Goal: Information Seeking & Learning: Compare options

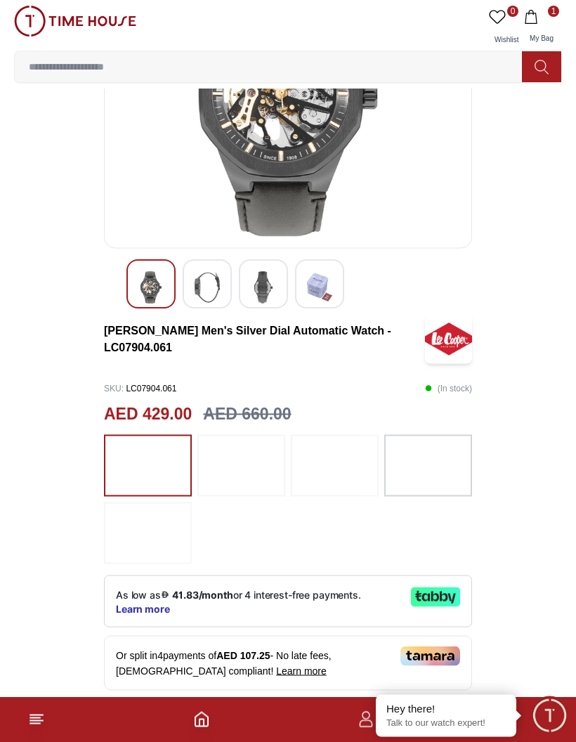
scroll to position [160, 0]
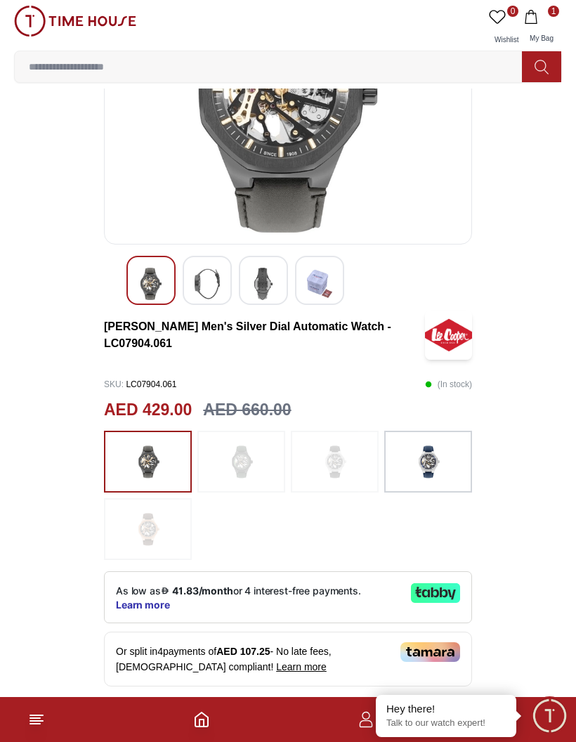
click at [428, 473] on img at bounding box center [428, 462] width 35 height 48
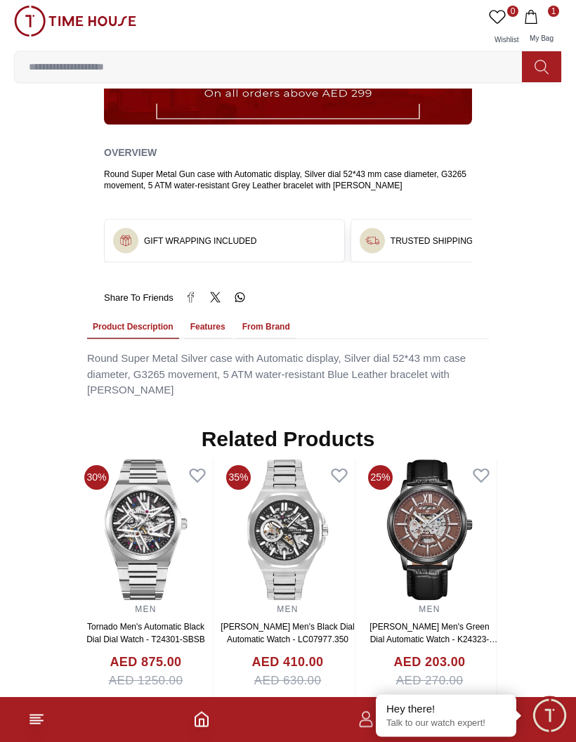
scroll to position [945, 0]
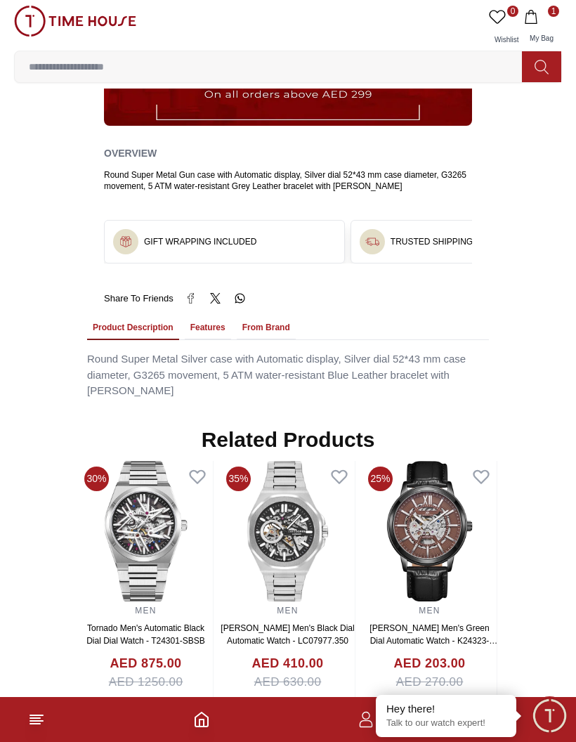
click at [320, 566] on img at bounding box center [288, 531] width 134 height 140
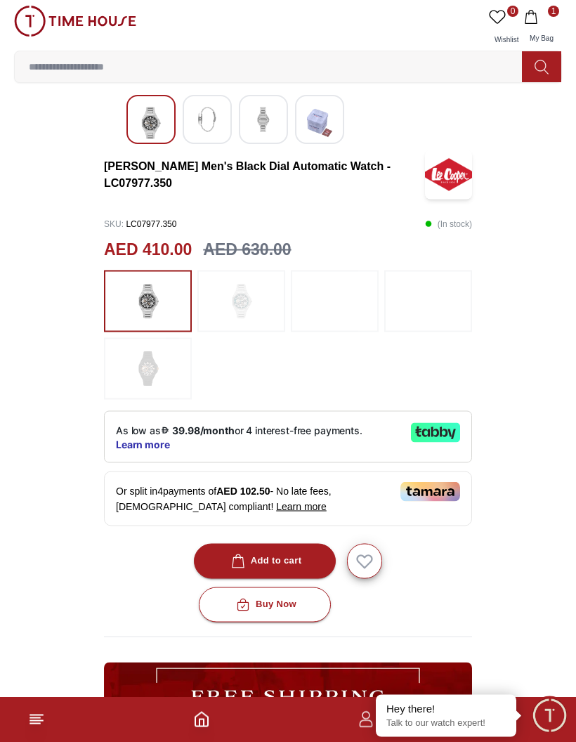
scroll to position [321, 0]
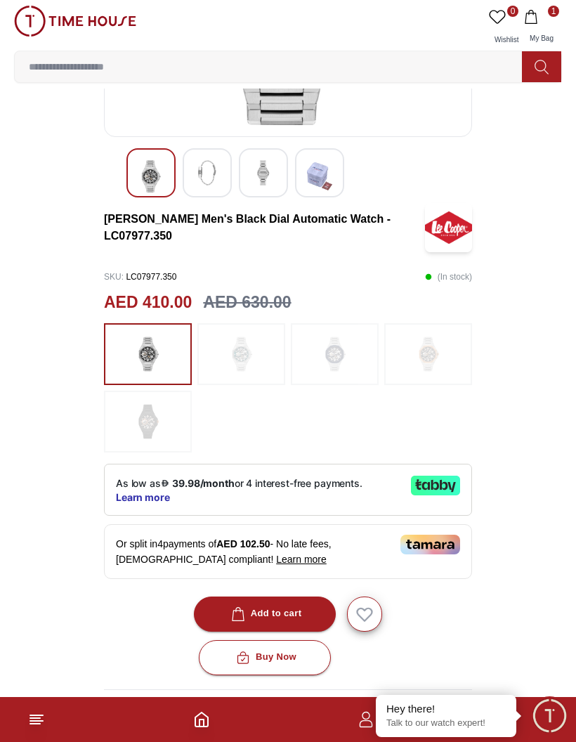
click at [352, 343] on img at bounding box center [334, 354] width 35 height 48
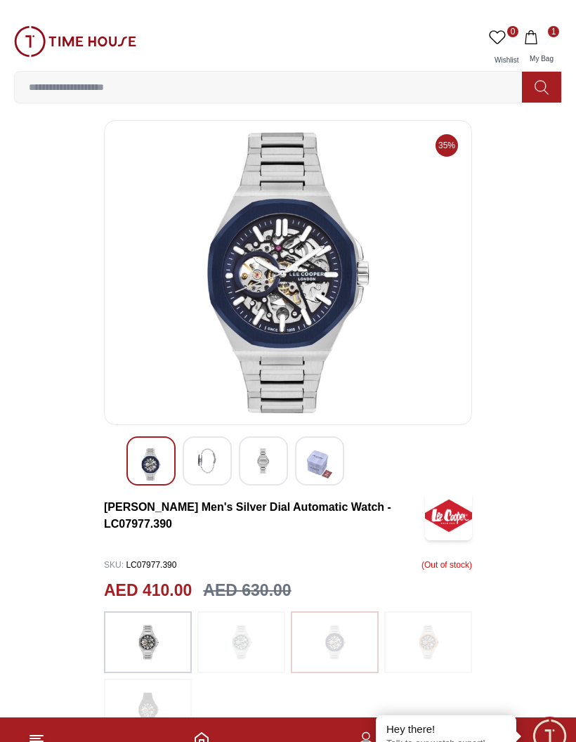
scroll to position [25, 0]
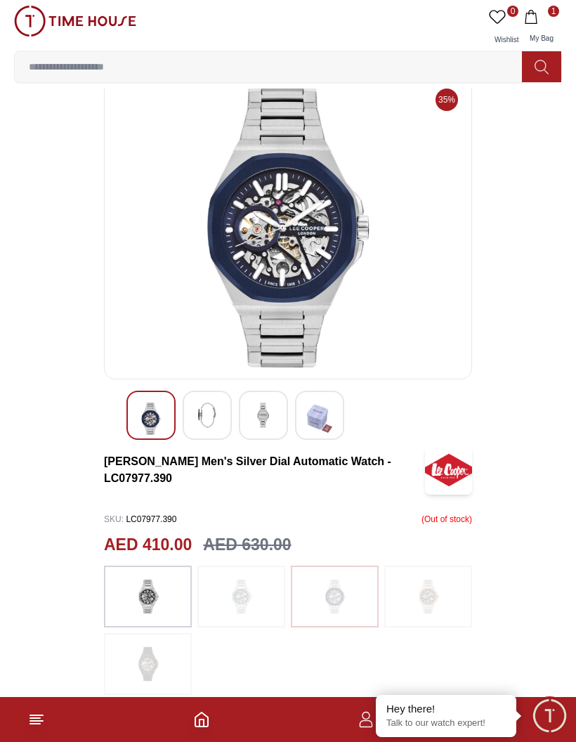
click at [256, 598] on img at bounding box center [241, 596] width 35 height 48
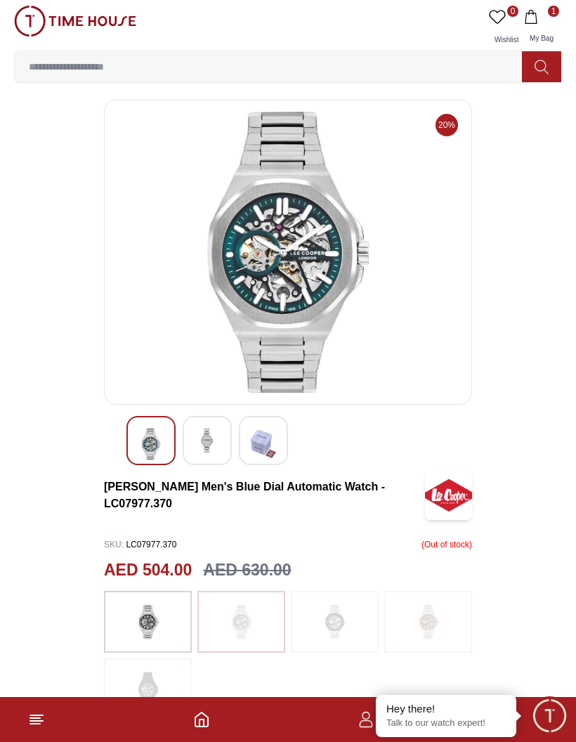
click at [137, 602] on img at bounding box center [148, 622] width 35 height 48
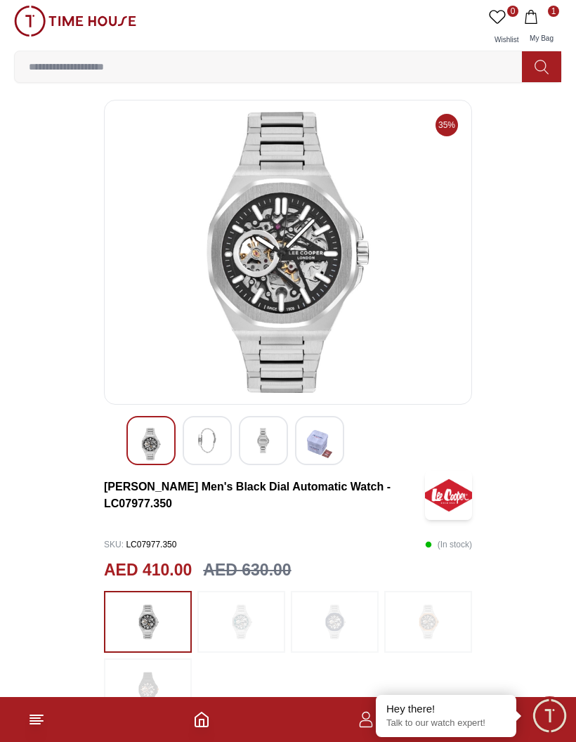
click at [131, 601] on img at bounding box center [148, 622] width 35 height 48
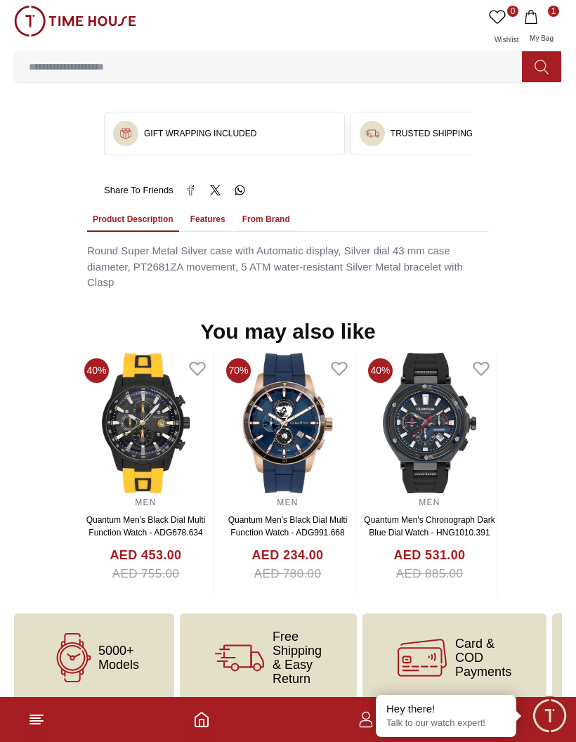
scroll to position [985, 0]
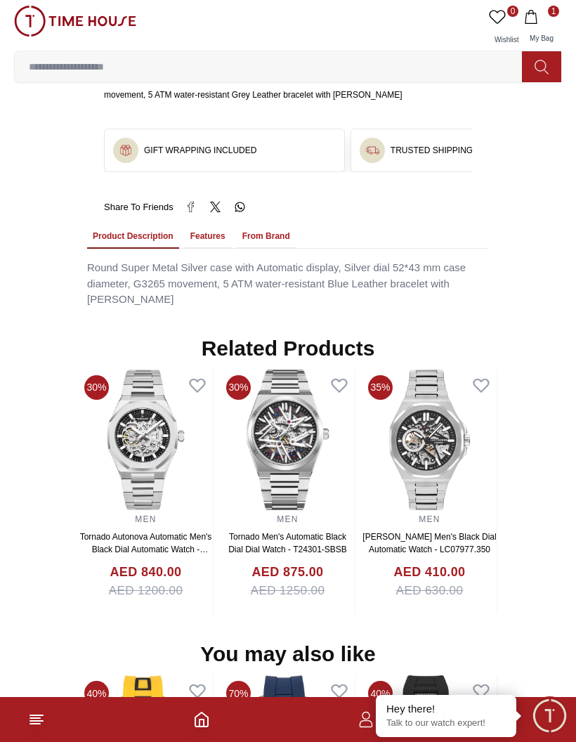
click at [445, 467] on img at bounding box center [429, 439] width 134 height 140
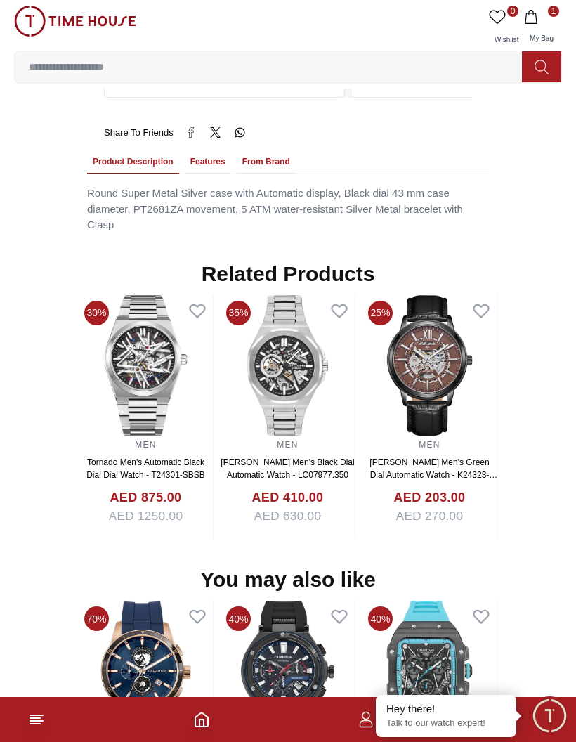
scroll to position [1065, 0]
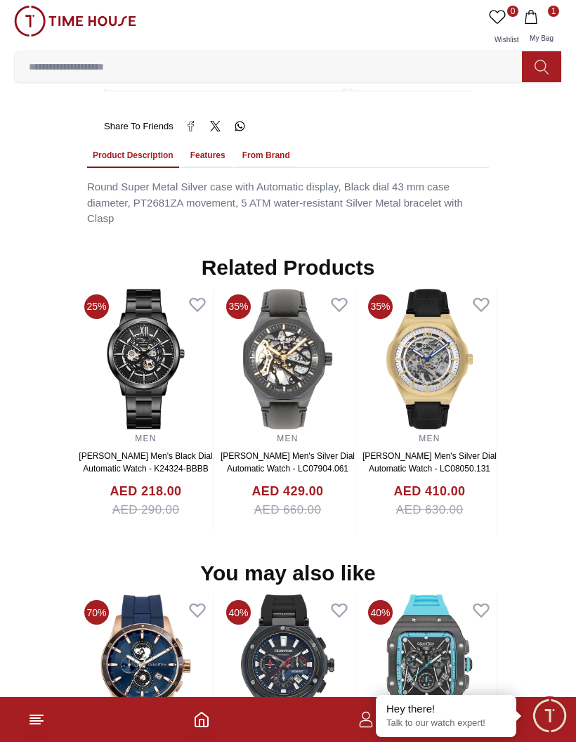
click at [329, 386] on img at bounding box center [288, 359] width 134 height 140
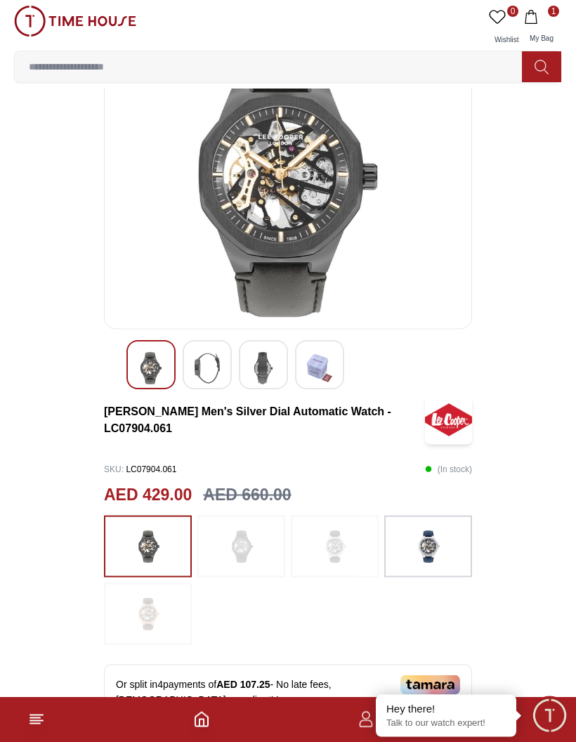
scroll to position [64, 0]
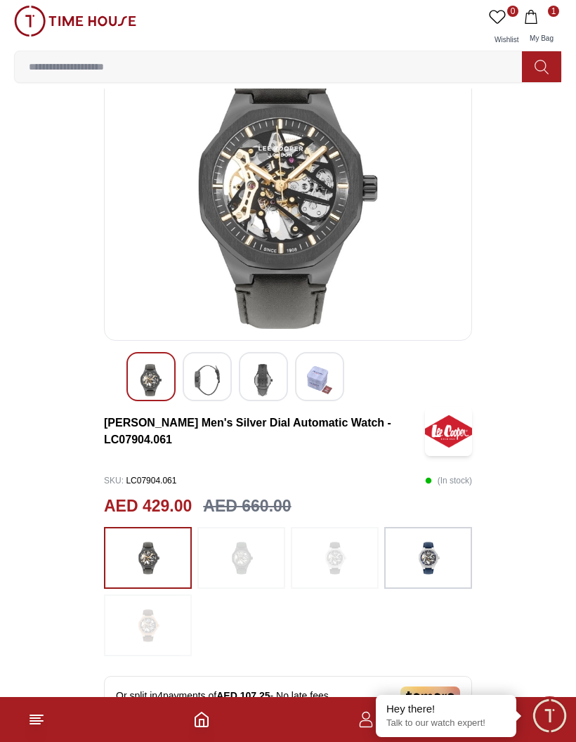
click at [270, 379] on img at bounding box center [263, 380] width 25 height 32
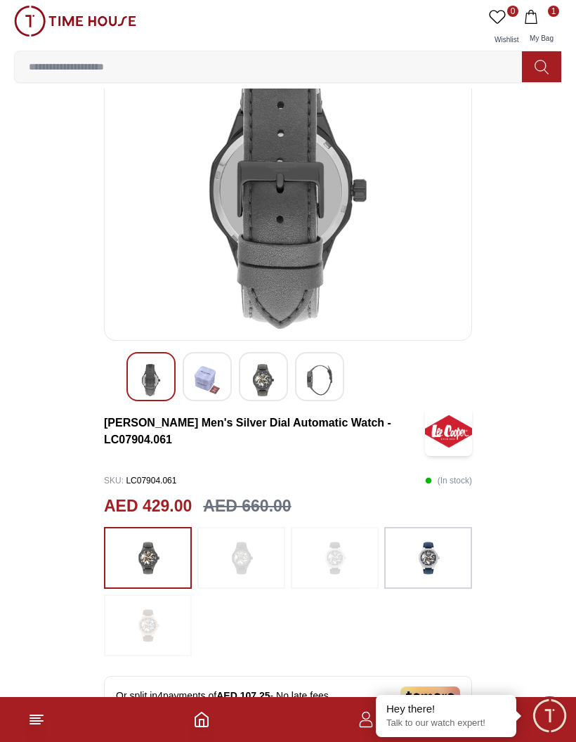
click at [329, 377] on img at bounding box center [319, 380] width 25 height 32
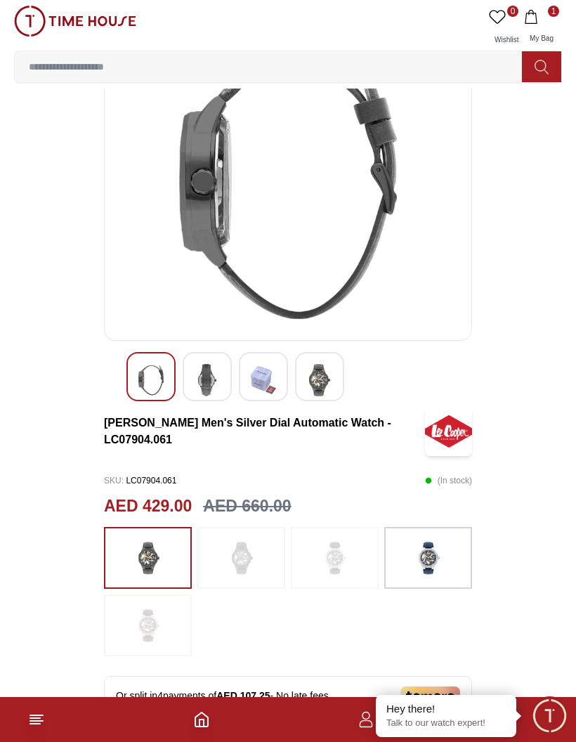
click at [139, 388] on img at bounding box center [150, 380] width 25 height 32
click at [330, 375] on img at bounding box center [319, 380] width 25 height 32
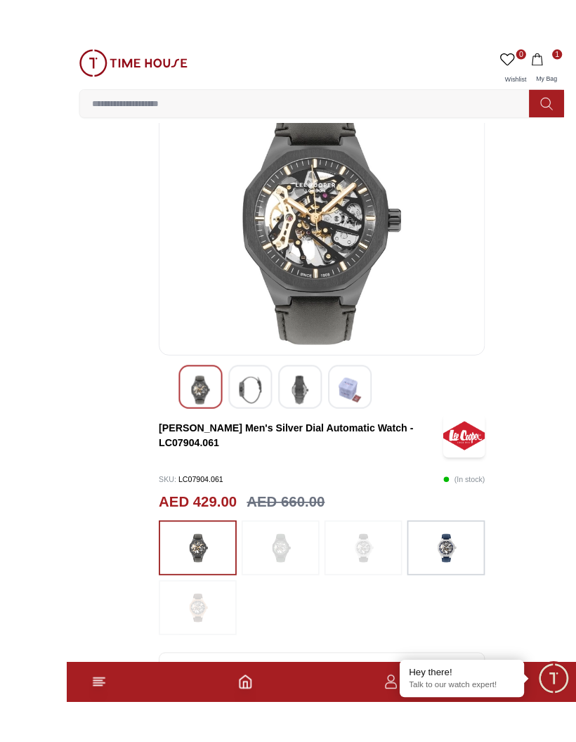
scroll to position [0, 0]
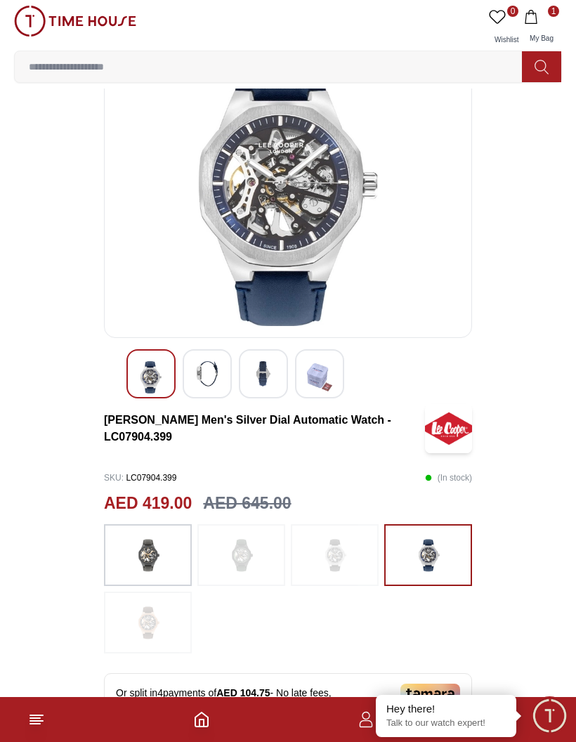
scroll to position [67, 0]
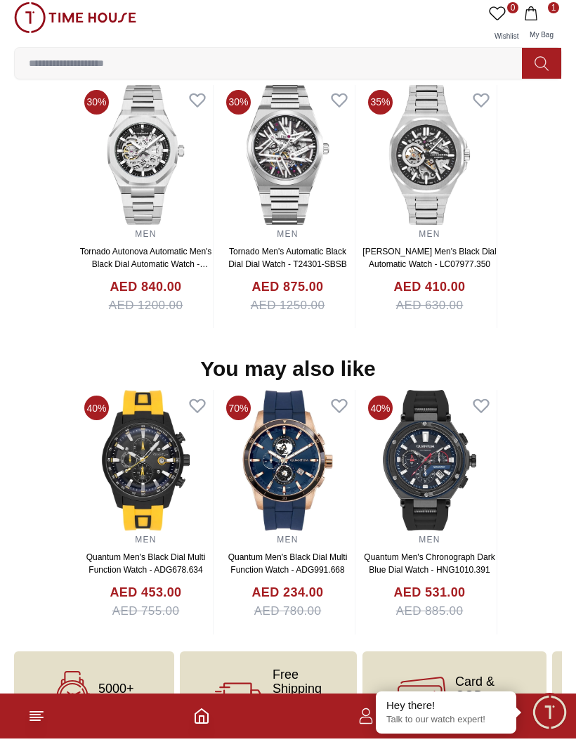
scroll to position [1265, 0]
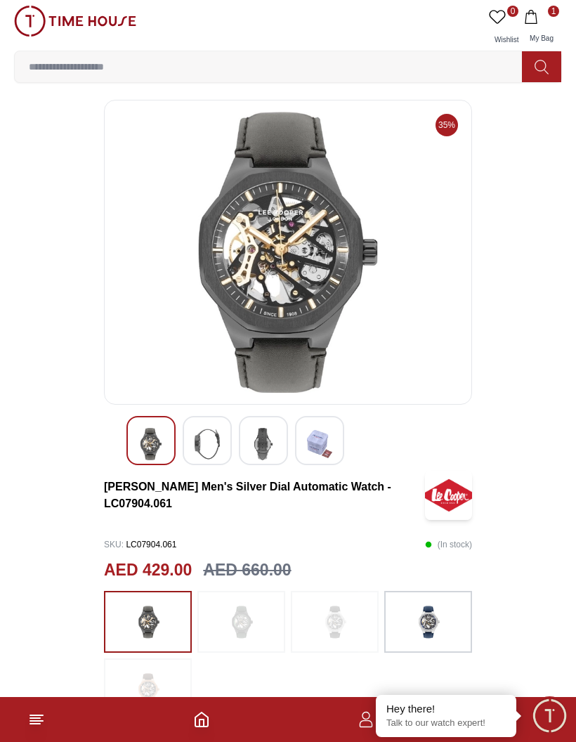
scroll to position [1321, 0]
click at [36, 721] on line at bounding box center [36, 721] width 13 height 0
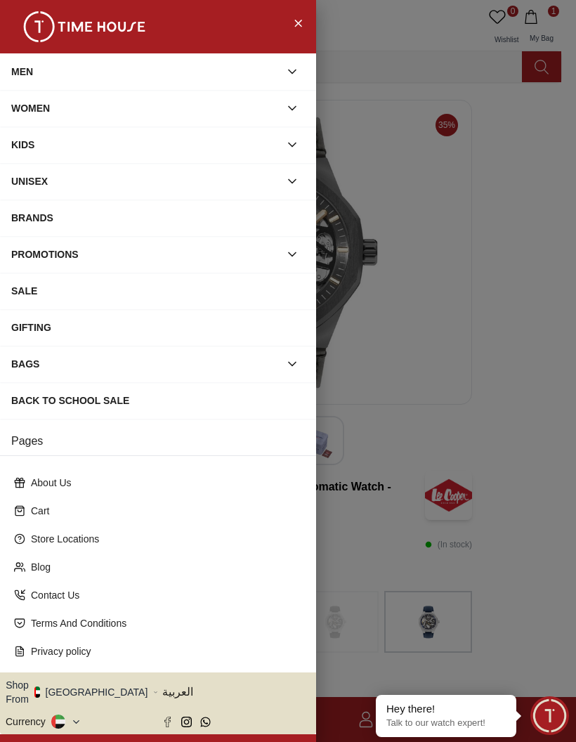
click at [225, 287] on div "SALE" at bounding box center [158, 290] width 294 height 25
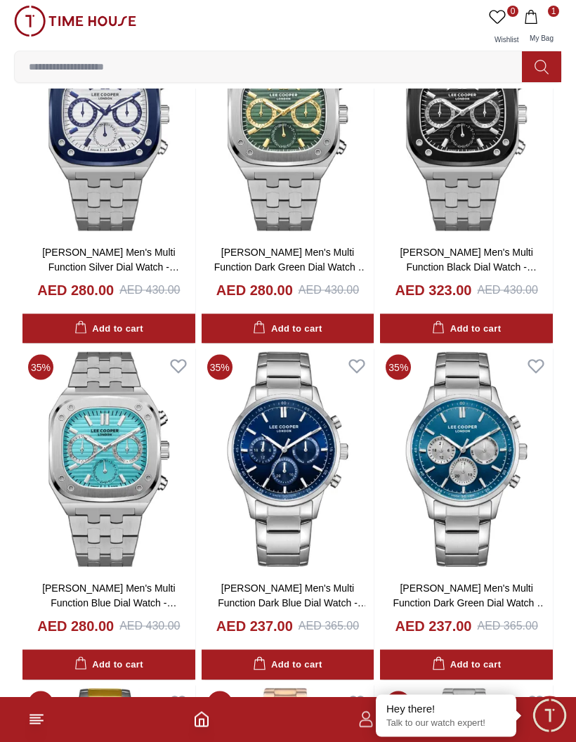
scroll to position [2313, 0]
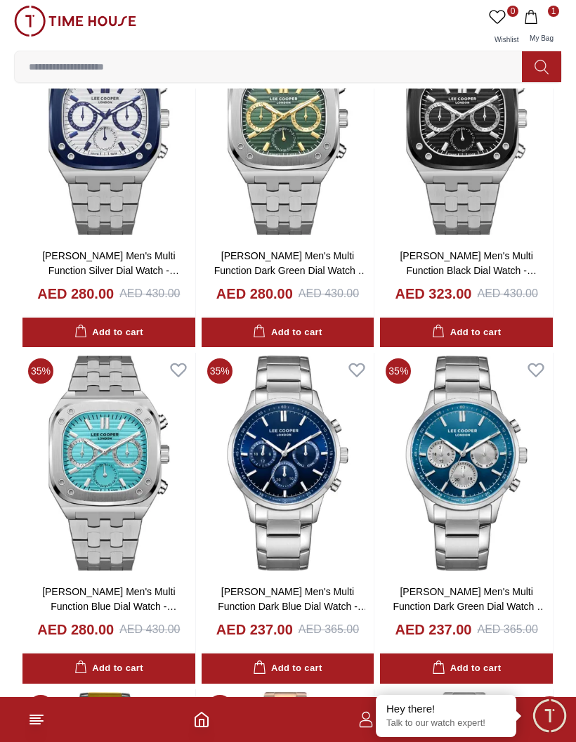
click at [107, 492] on img at bounding box center [108, 463] width 173 height 221
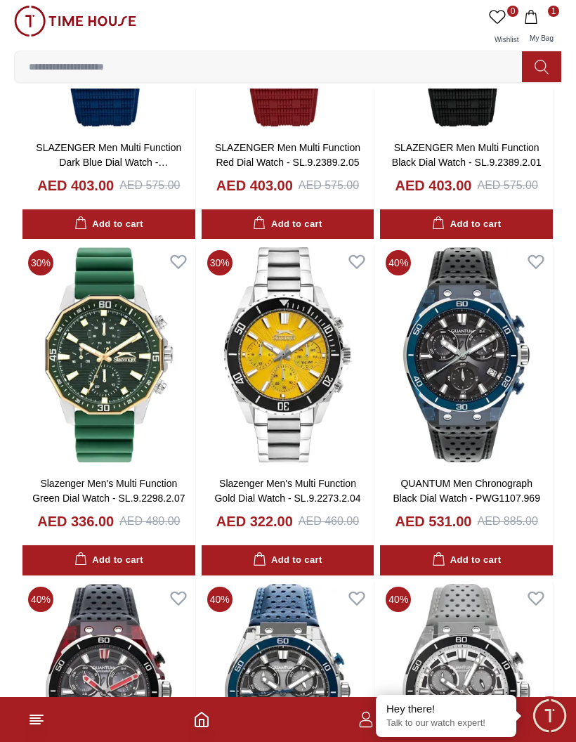
scroll to position [5565, 0]
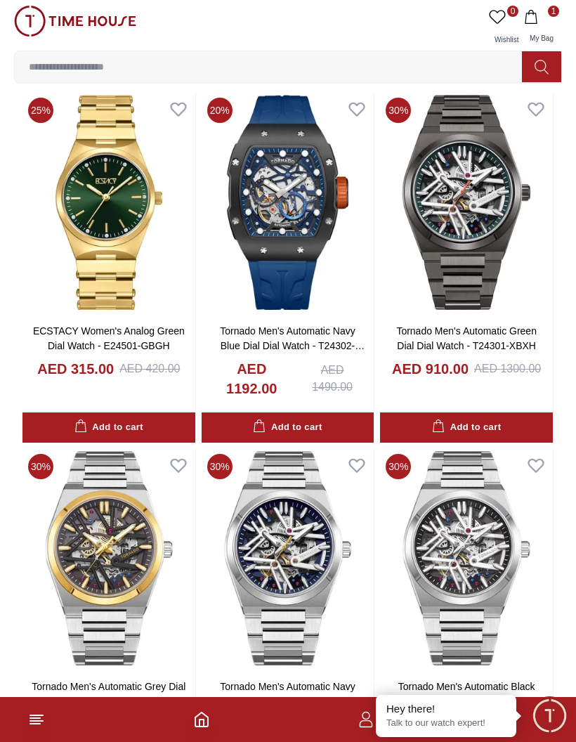
scroll to position [14030, 0]
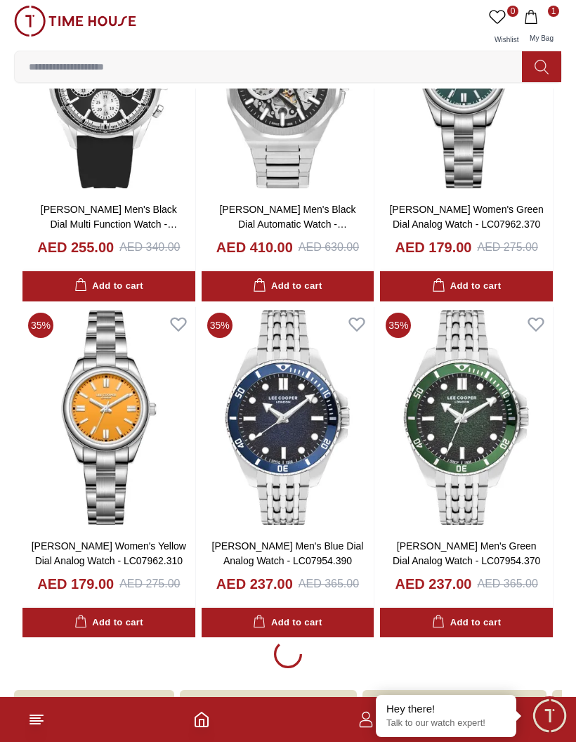
scroll to position [19860, 0]
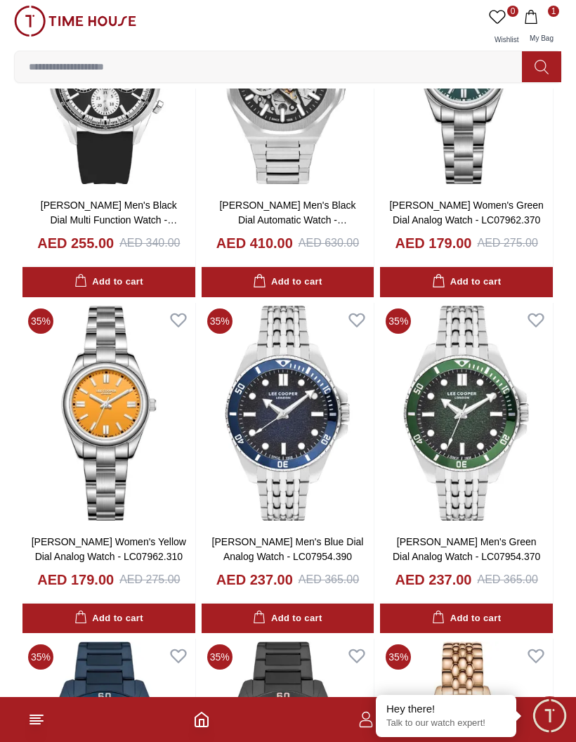
scroll to position [1850, 0]
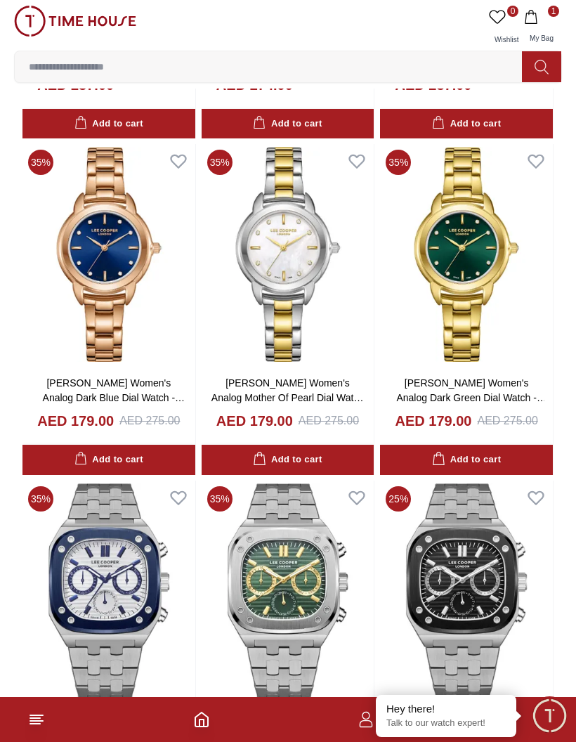
scroll to position [87, 0]
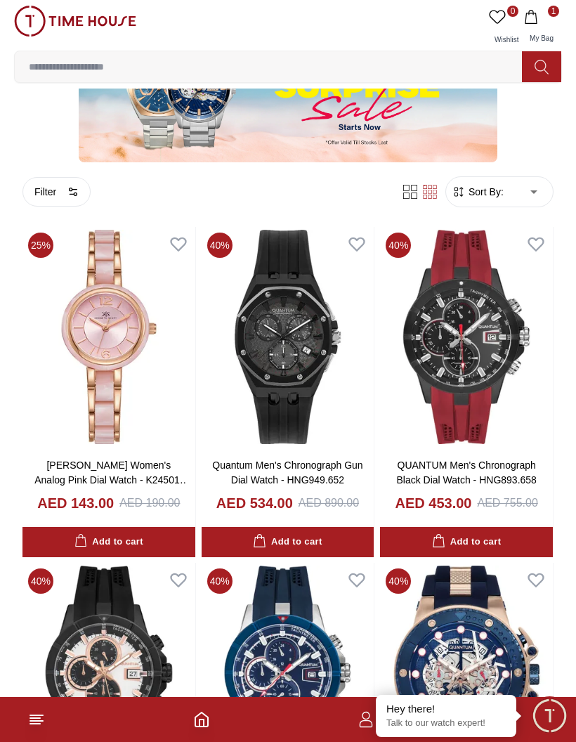
click at [37, 711] on icon at bounding box center [36, 719] width 17 height 17
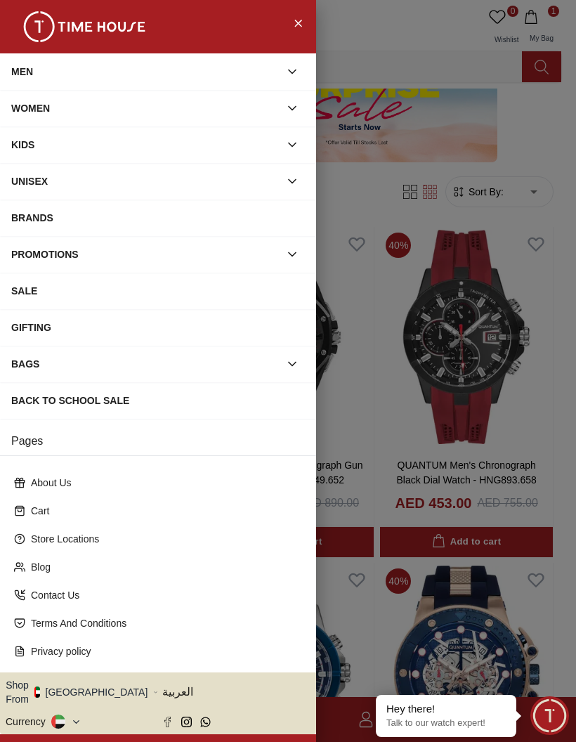
click at [221, 190] on div "UNISEX" at bounding box center [145, 181] width 268 height 25
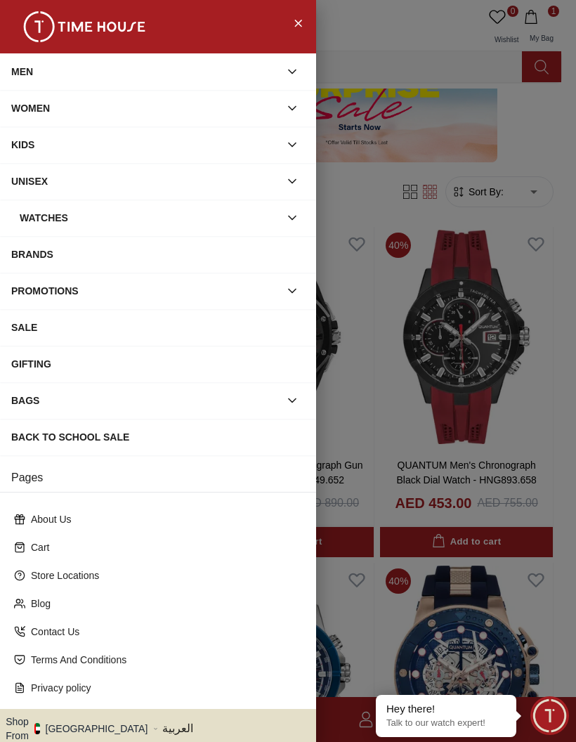
click at [204, 211] on div "Watches" at bounding box center [150, 217] width 260 height 25
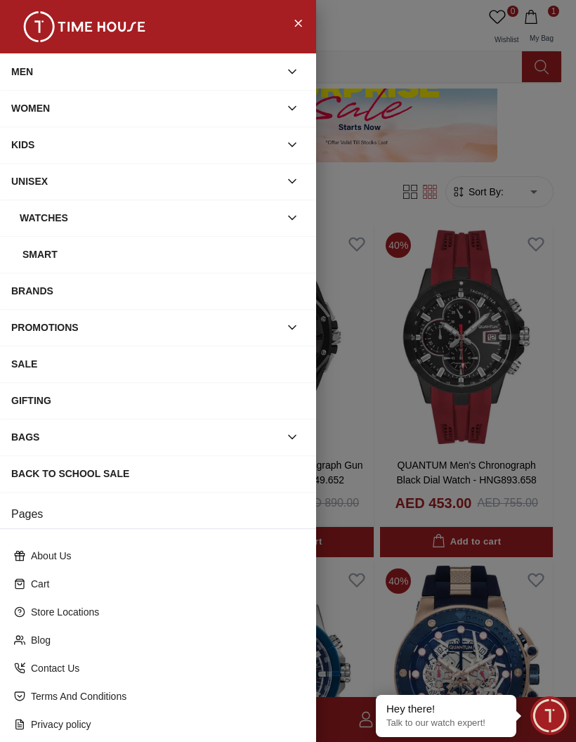
click at [121, 294] on div "BRANDS" at bounding box center [158, 290] width 294 height 25
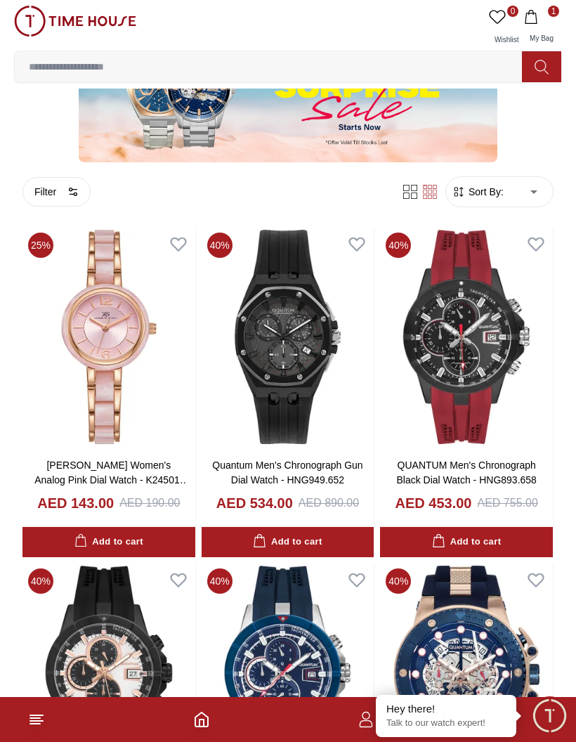
scroll to position [42, 0]
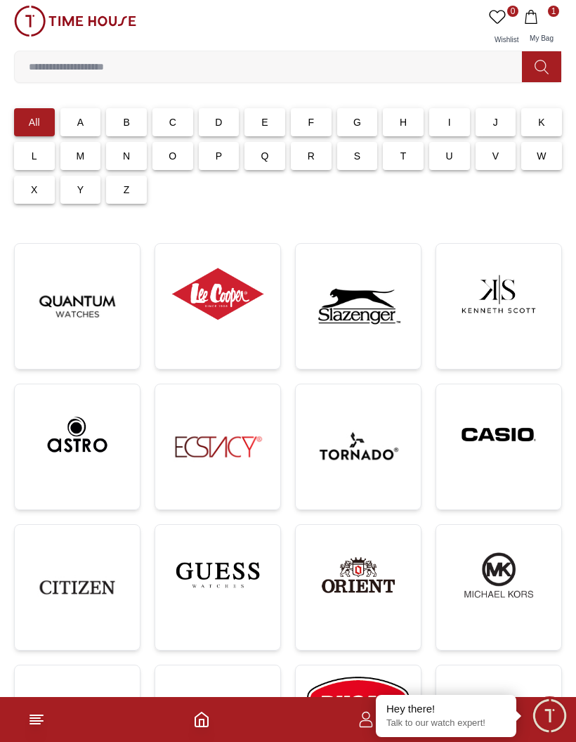
click at [375, 426] on img at bounding box center [358, 446] width 103 height 103
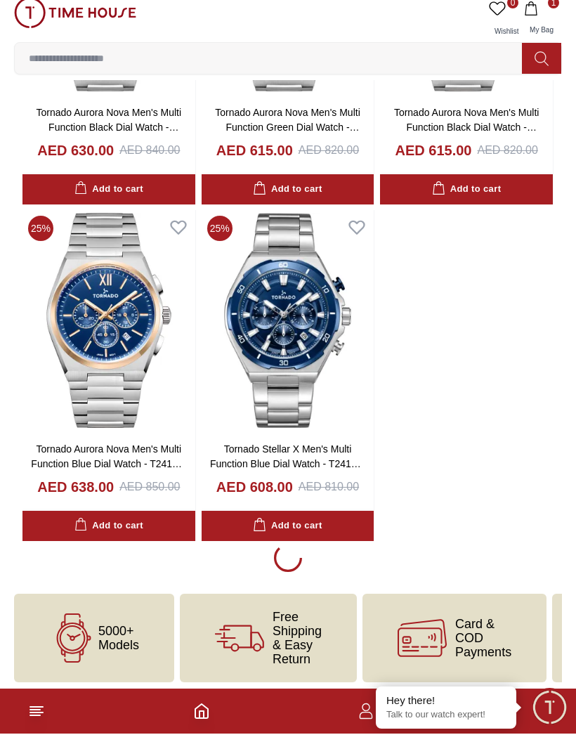
scroll to position [2323, 0]
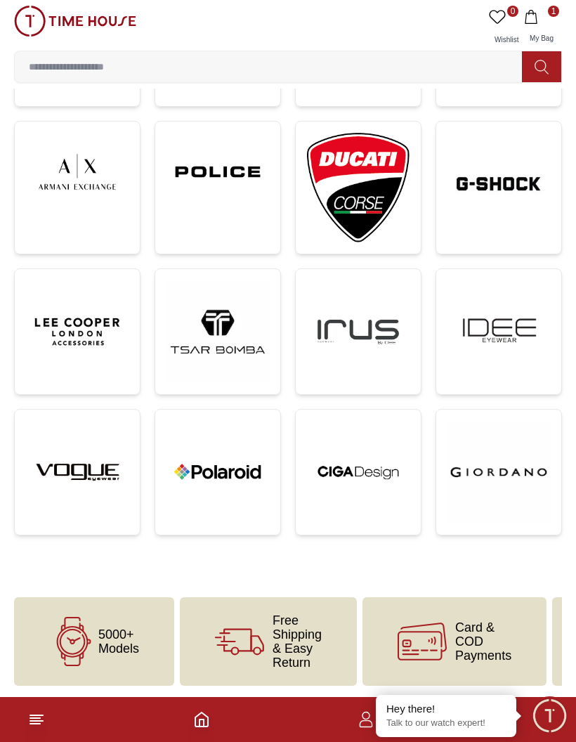
scroll to position [42, 0]
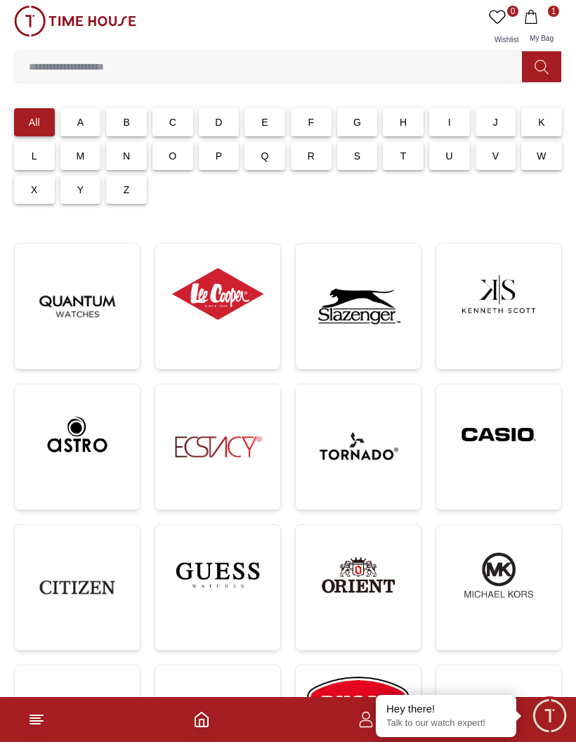
click at [204, 327] on img at bounding box center [217, 294] width 103 height 78
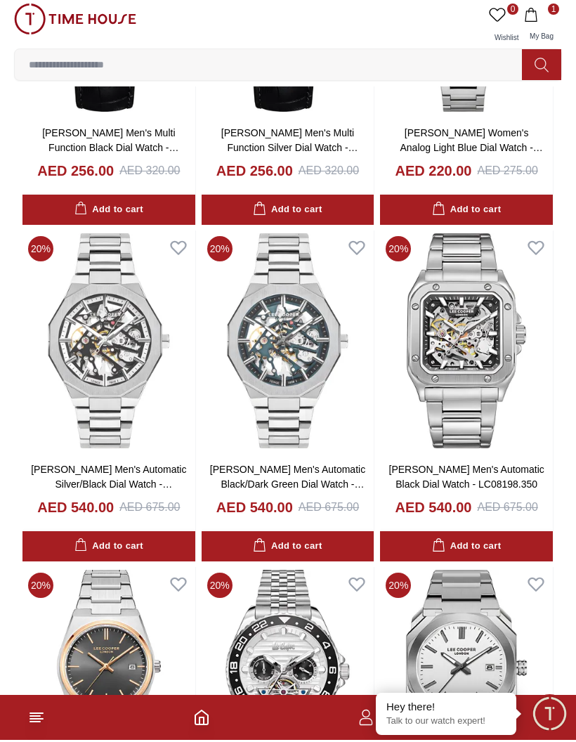
scroll to position [2326, 0]
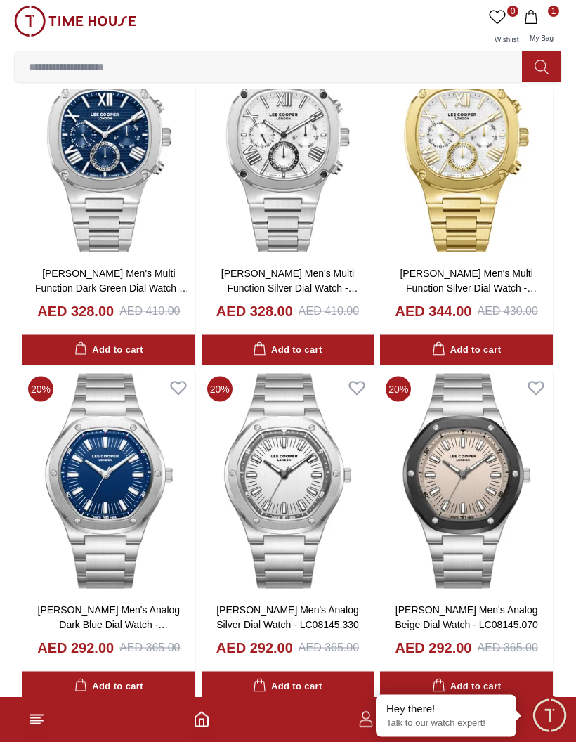
scroll to position [8957, 0]
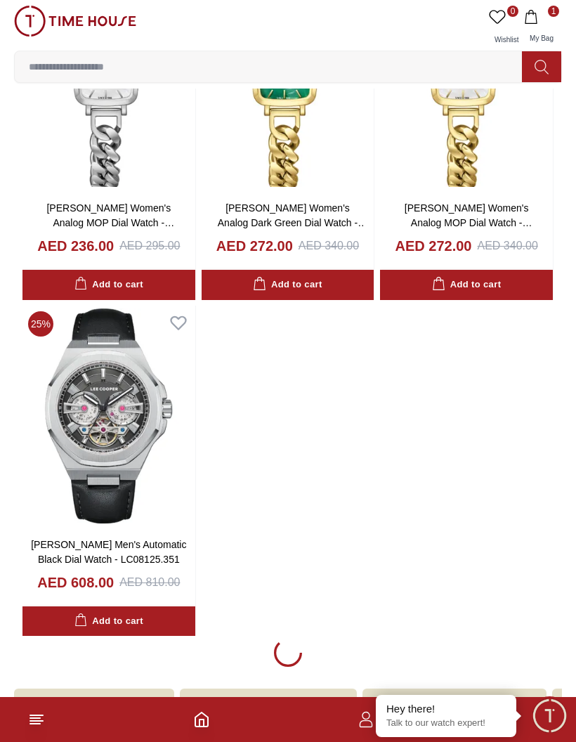
scroll to position [11383, 0]
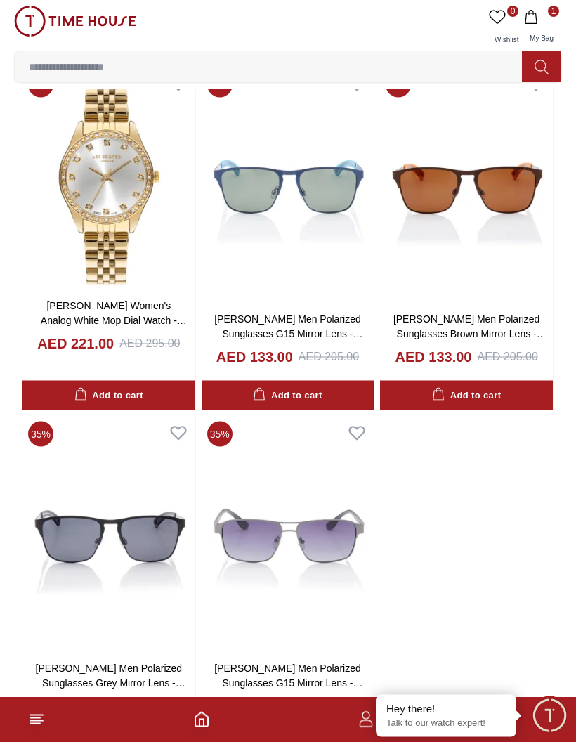
scroll to position [15718, 0]
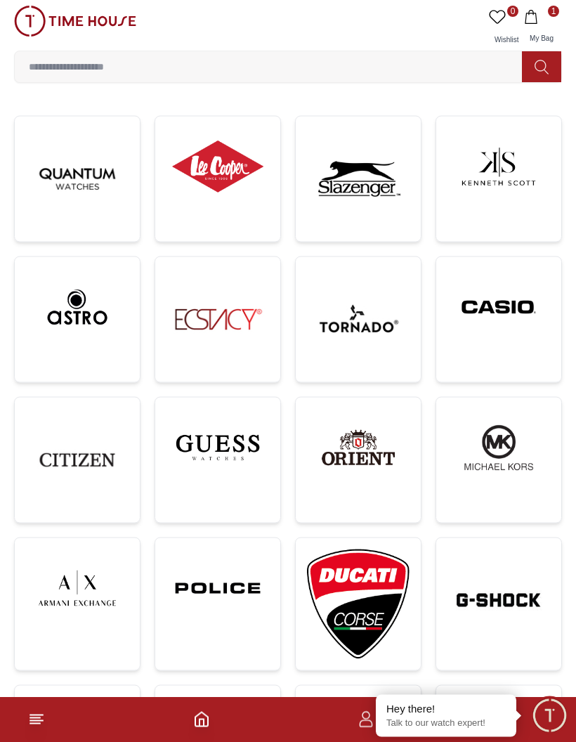
scroll to position [170, 0]
click at [243, 571] on img at bounding box center [217, 588] width 103 height 78
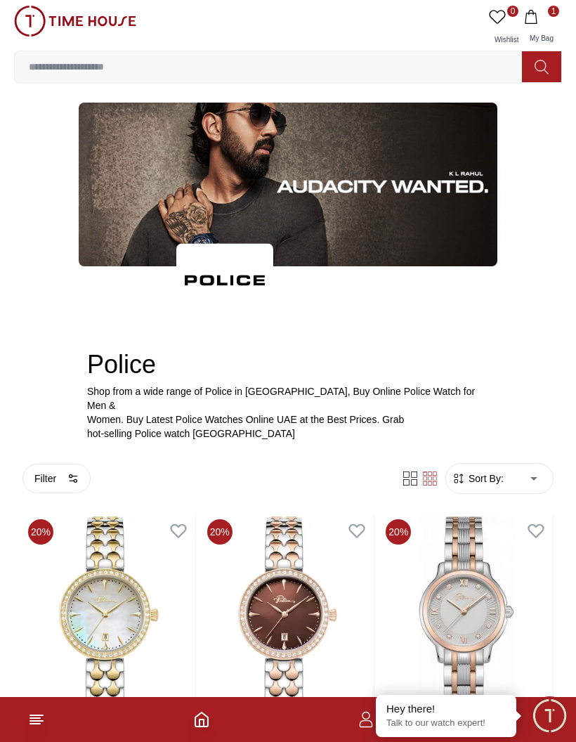
click at [37, 715] on line at bounding box center [36, 715] width 13 height 0
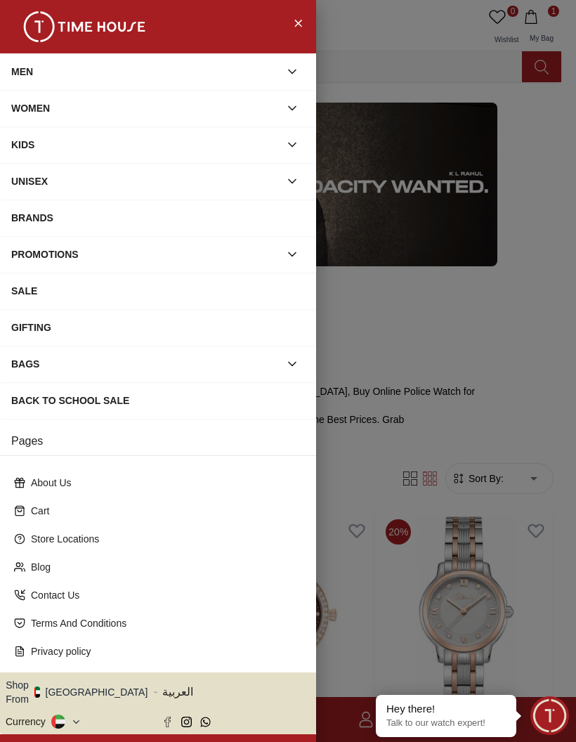
click at [506, 311] on div at bounding box center [288, 371] width 576 height 742
click at [506, 337] on div at bounding box center [288, 371] width 576 height 742
click at [289, 35] on div at bounding box center [158, 26] width 316 height 53
click at [287, 26] on button "Close Menu" at bounding box center [298, 22] width 22 height 22
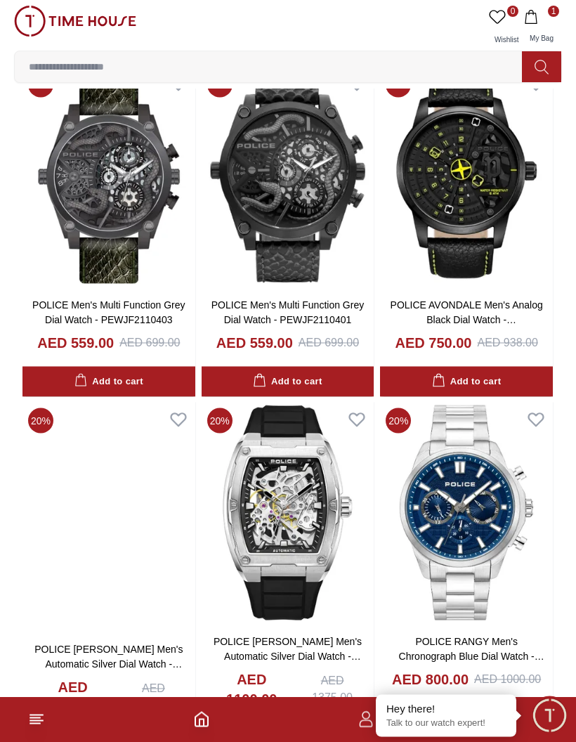
scroll to position [6531, 0]
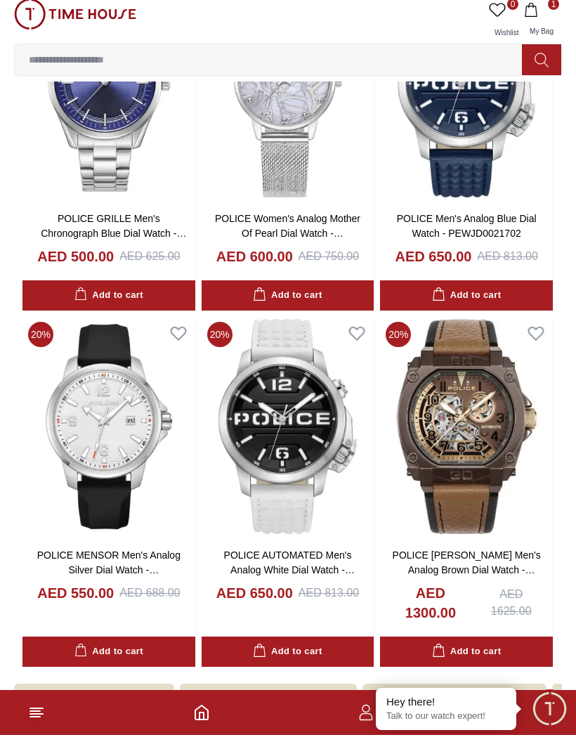
scroll to position [9802, 0]
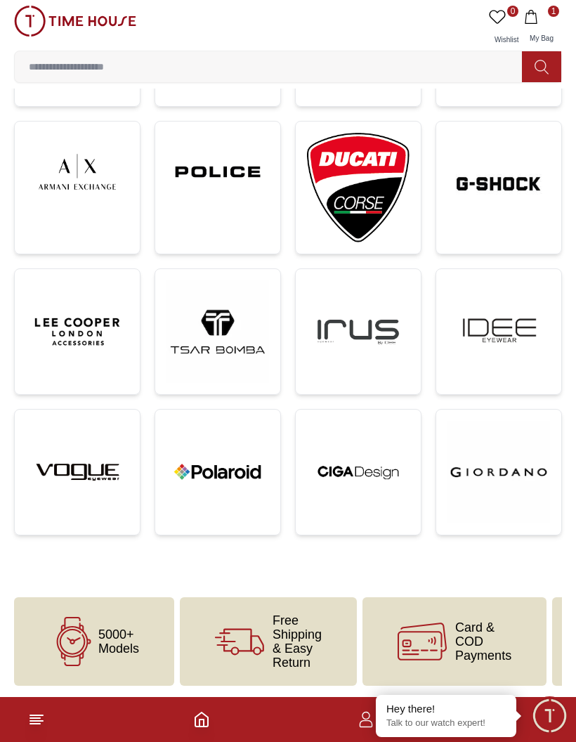
scroll to position [226, 0]
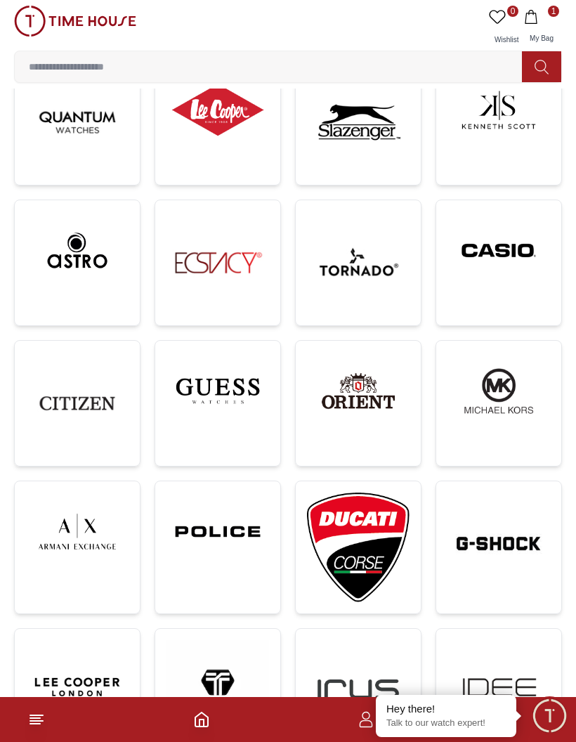
scroll to position [87, 0]
